Goal: Task Accomplishment & Management: Manage account settings

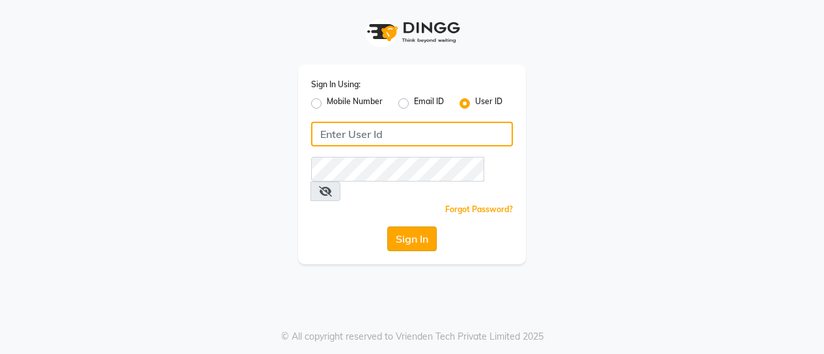
type input "nykss"
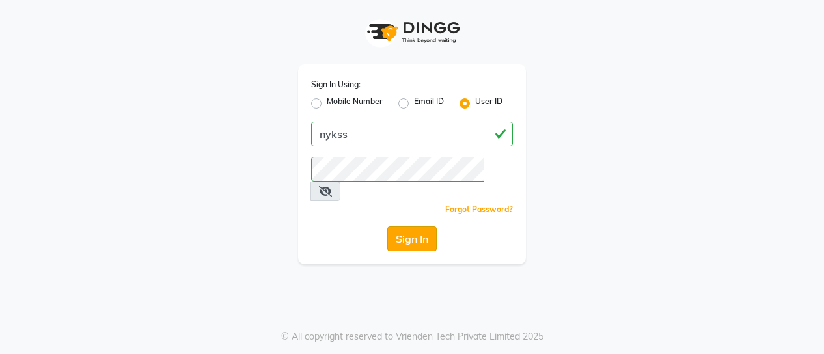
click at [416, 227] on button "Sign In" at bounding box center [411, 239] width 49 height 25
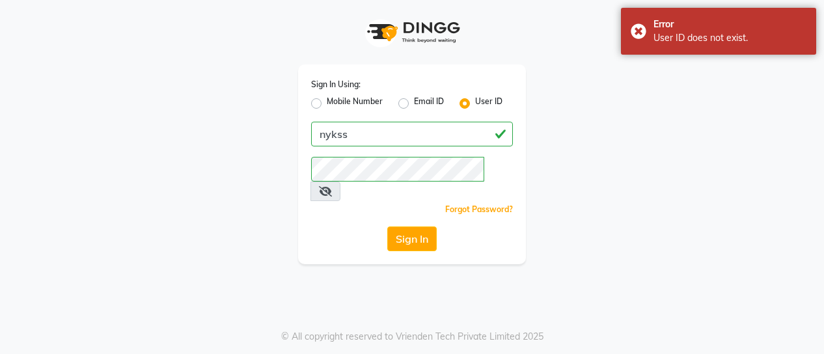
click at [332, 186] on icon at bounding box center [325, 191] width 13 height 10
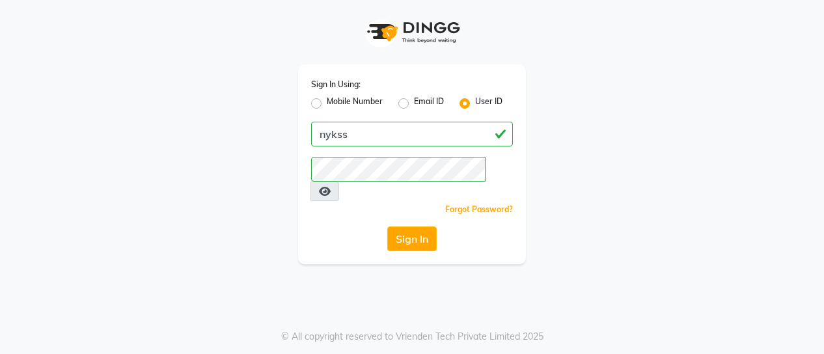
click at [213, 201] on div "Sign In Using: Mobile Number Email ID User ID nykss Remember me Forgot Password…" at bounding box center [412, 132] width 742 height 264
click at [419, 227] on button "Sign In" at bounding box center [411, 239] width 49 height 25
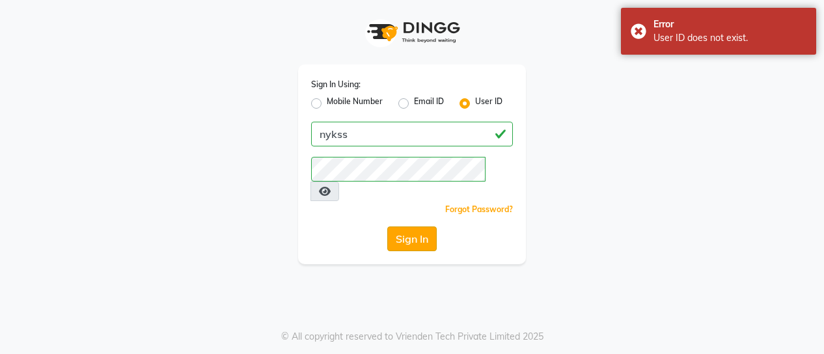
click at [405, 227] on button "Sign In" at bounding box center [411, 239] width 49 height 25
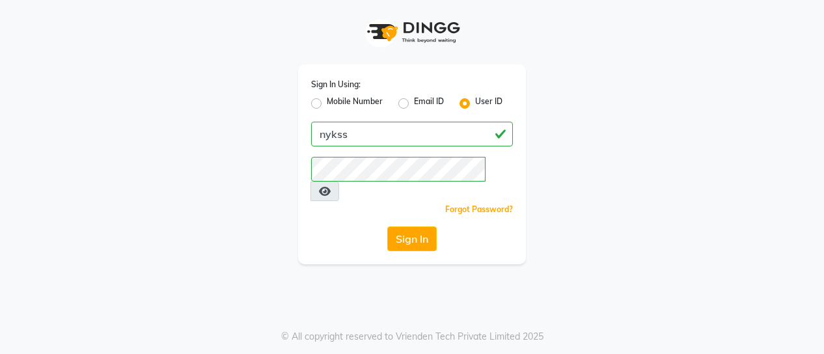
click at [242, 226] on div "Sign In Using: Mobile Number Email ID User ID nykss Remember me Forgot Password…" at bounding box center [412, 132] width 742 height 264
click at [426, 227] on button "Sign In" at bounding box center [411, 239] width 49 height 25
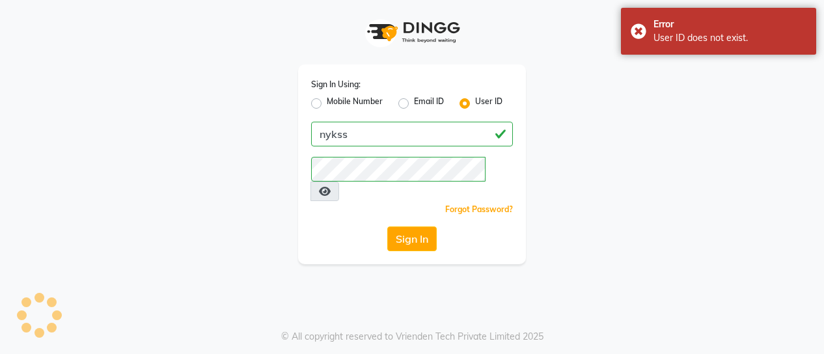
click at [481, 204] on link "Forgot Password?" at bounding box center [479, 209] width 68 height 10
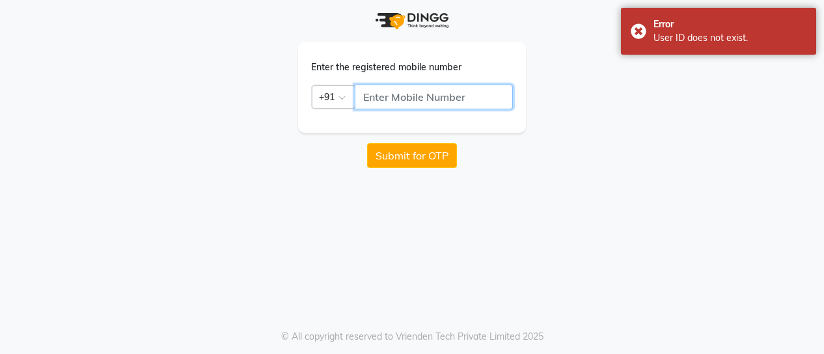
click at [434, 98] on input "text" at bounding box center [434, 97] width 158 height 25
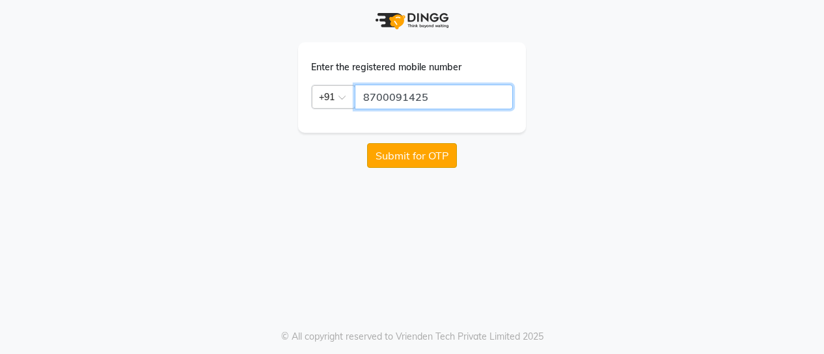
type input "8700091425"
click at [401, 163] on button "Submit for OTP" at bounding box center [412, 155] width 90 height 25
click at [559, 157] on div "Enter the registered mobile number Country Code × [PHONE_NUMBER] Submit for OTP" at bounding box center [412, 84] width 742 height 168
click at [395, 154] on button "Submit for OTP" at bounding box center [412, 155] width 90 height 25
